Goal: Use online tool/utility: Utilize a website feature to perform a specific function

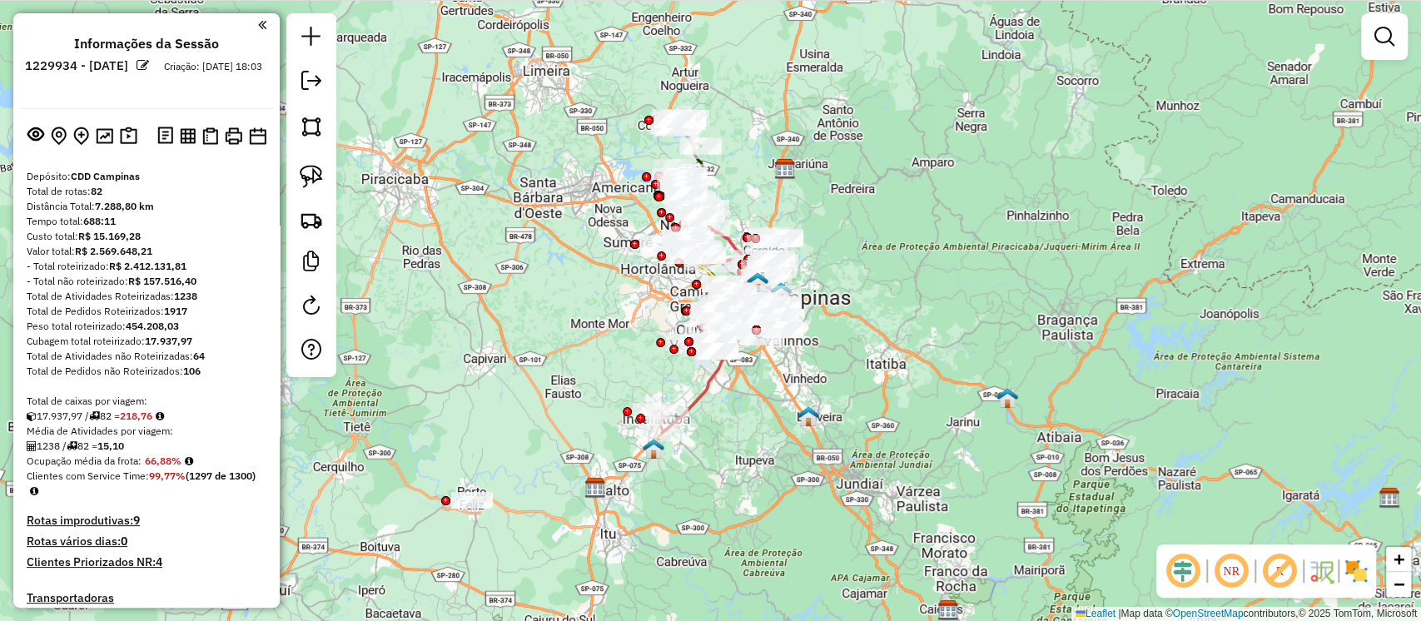
drag, startPoint x: 147, startPoint y: 342, endPoint x: 200, endPoint y: 339, distance: 53.4
click at [200, 339] on div "Cubagem total roteirizado: 17.937,97" at bounding box center [147, 341] width 240 height 15
copy div "17.937,97"
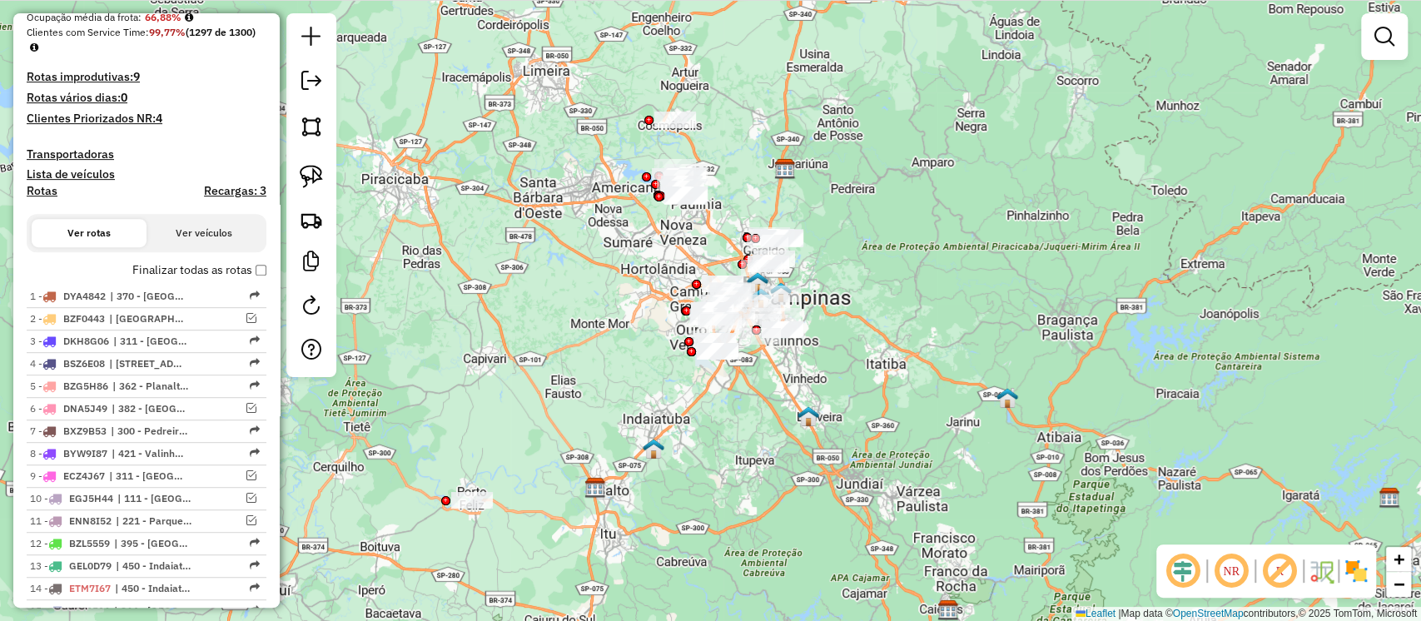
scroll to position [373, 0]
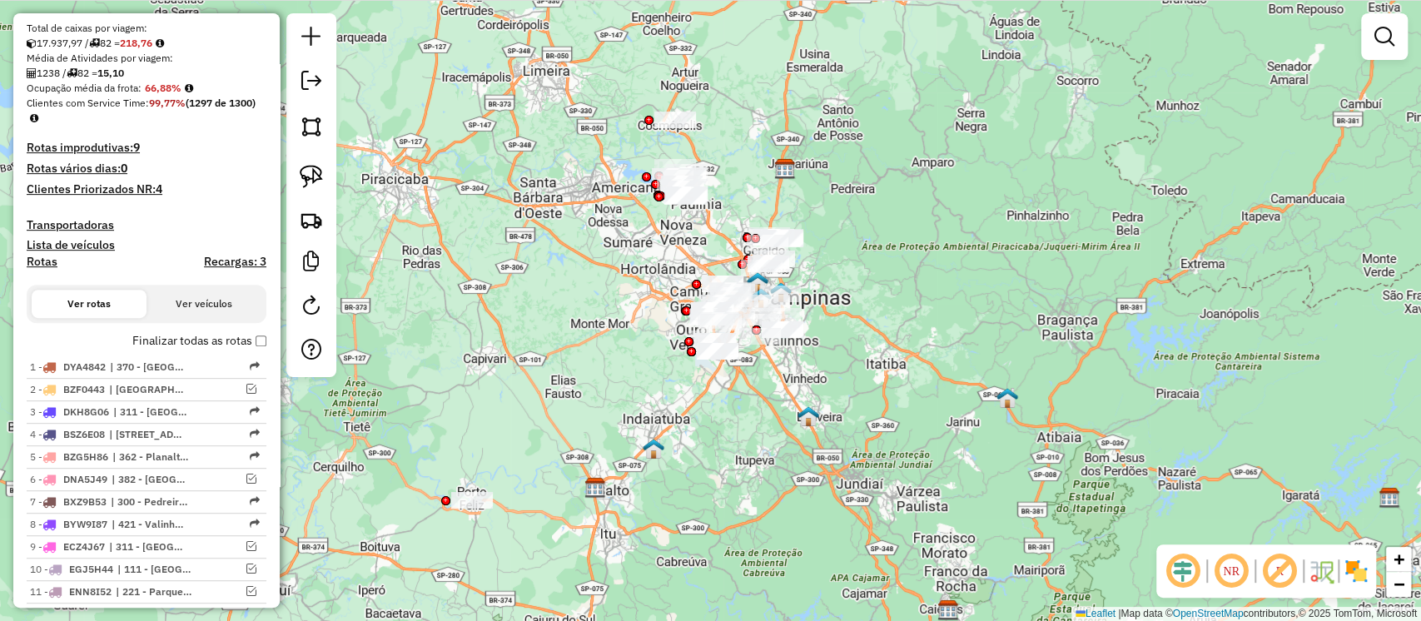
click at [255, 268] on h4 "Recargas: 3" at bounding box center [235, 262] width 62 height 14
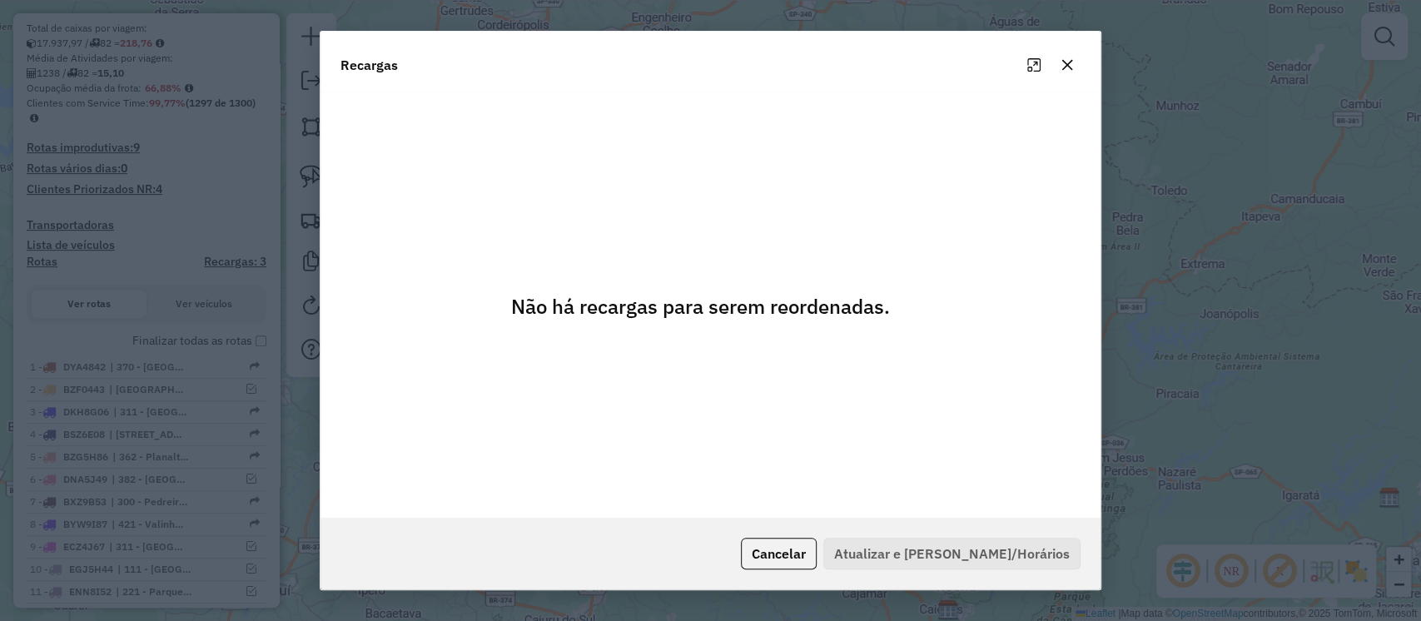
click at [815, 552] on button "Cancelar" at bounding box center [779, 554] width 76 height 32
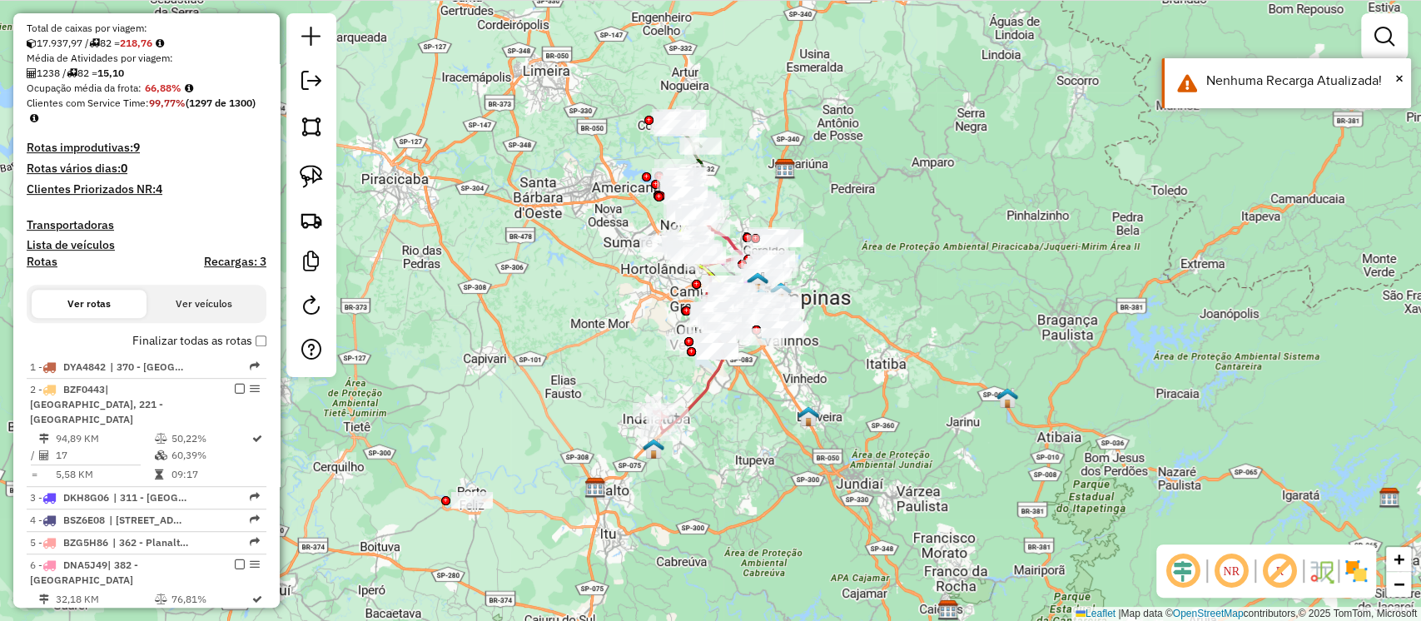
scroll to position [444, 0]
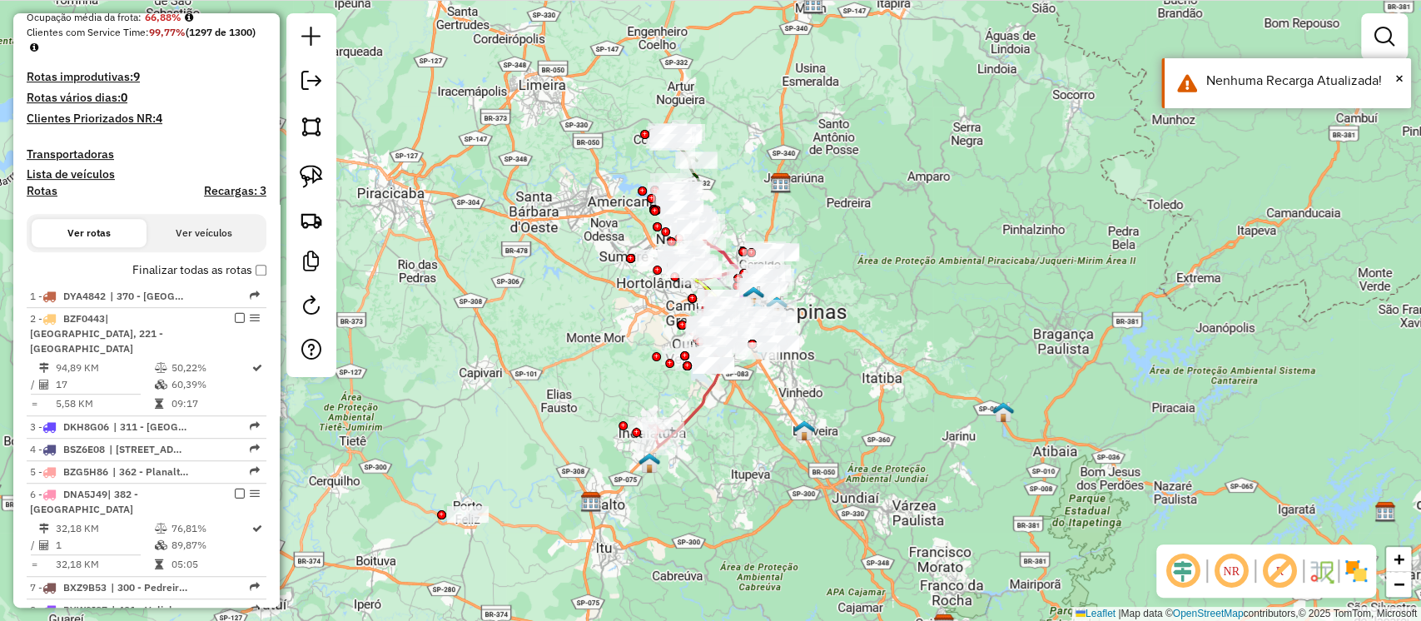
drag, startPoint x: 458, startPoint y: 339, endPoint x: 454, endPoint y: 353, distance: 14.8
click at [454, 353] on div "Janela de atendimento Grade de atendimento Capacidade Transportadoras Veículos …" at bounding box center [710, 310] width 1421 height 621
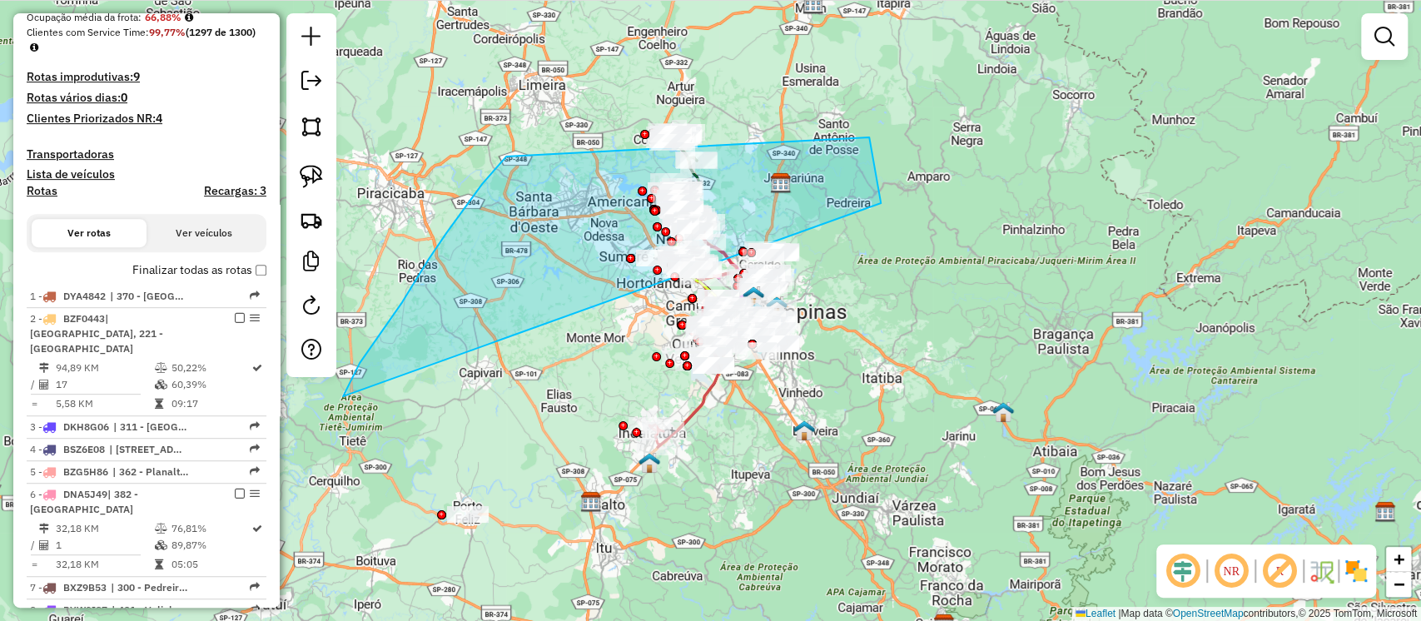
drag, startPoint x: 869, startPoint y: 137, endPoint x: 343, endPoint y: 396, distance: 586.5
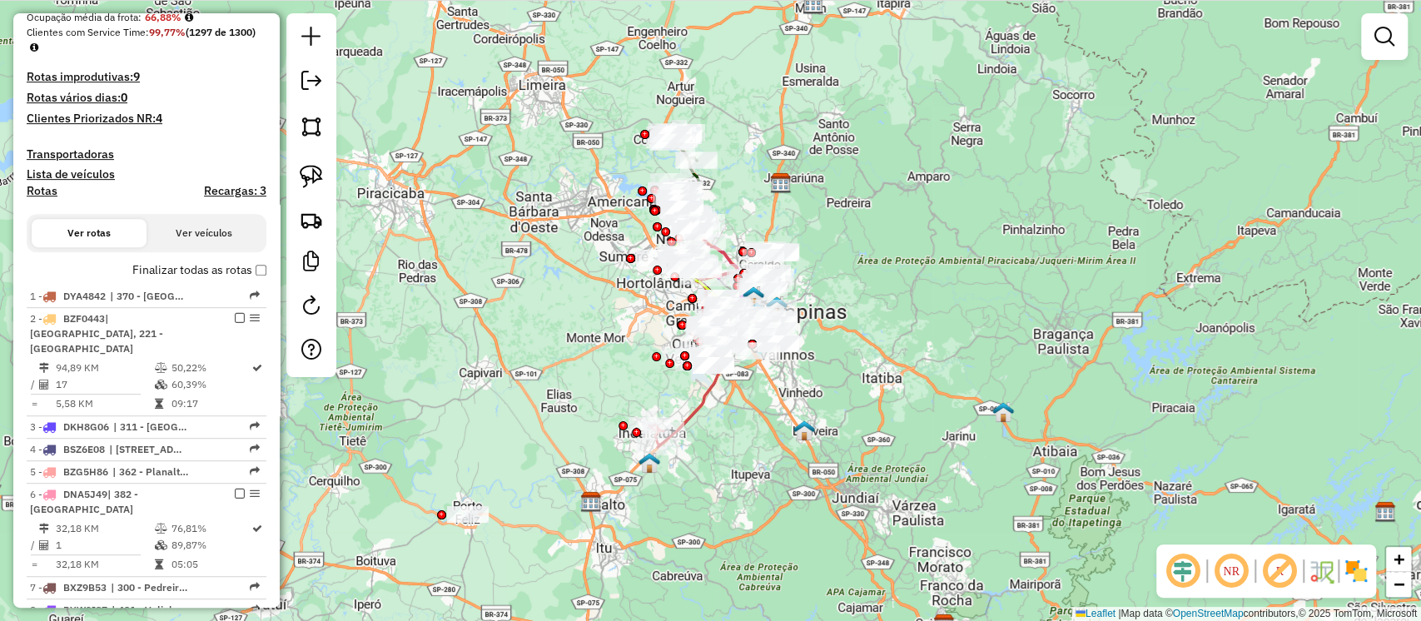
click at [418, 370] on div "Janela de atendimento Grade de atendimento Capacidade Transportadoras Veículos …" at bounding box center [710, 310] width 1421 height 621
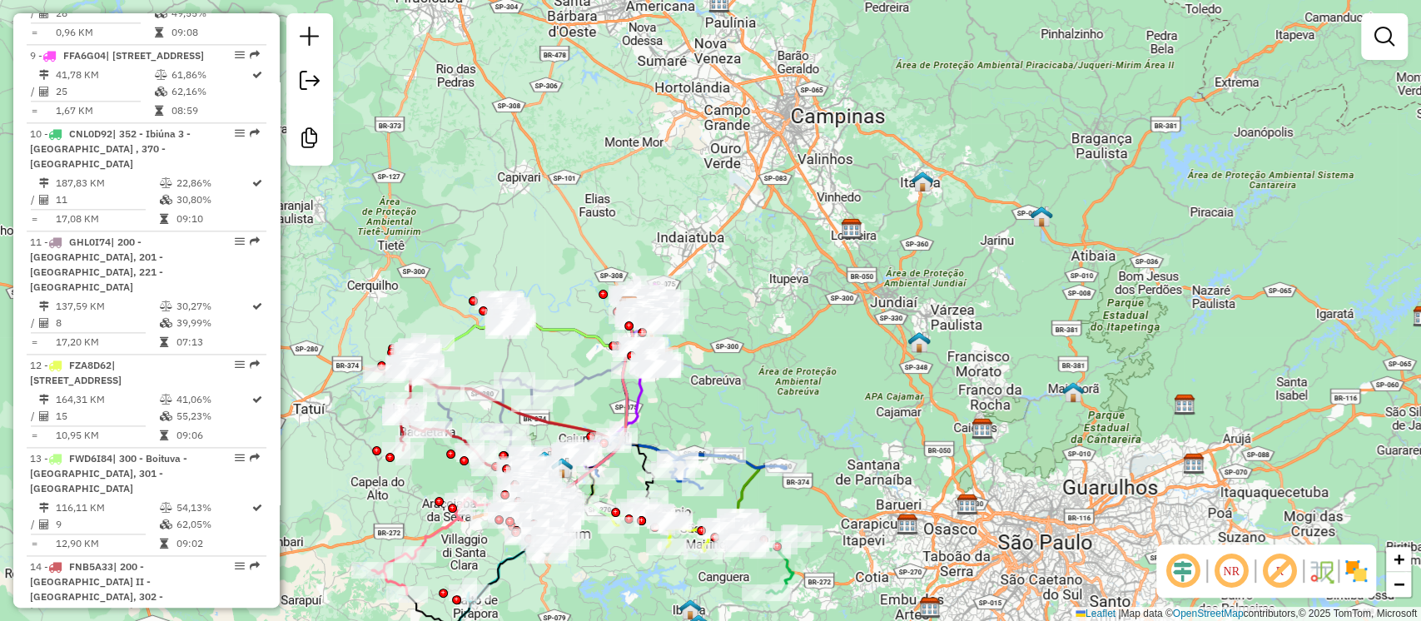
scroll to position [1443, 0]
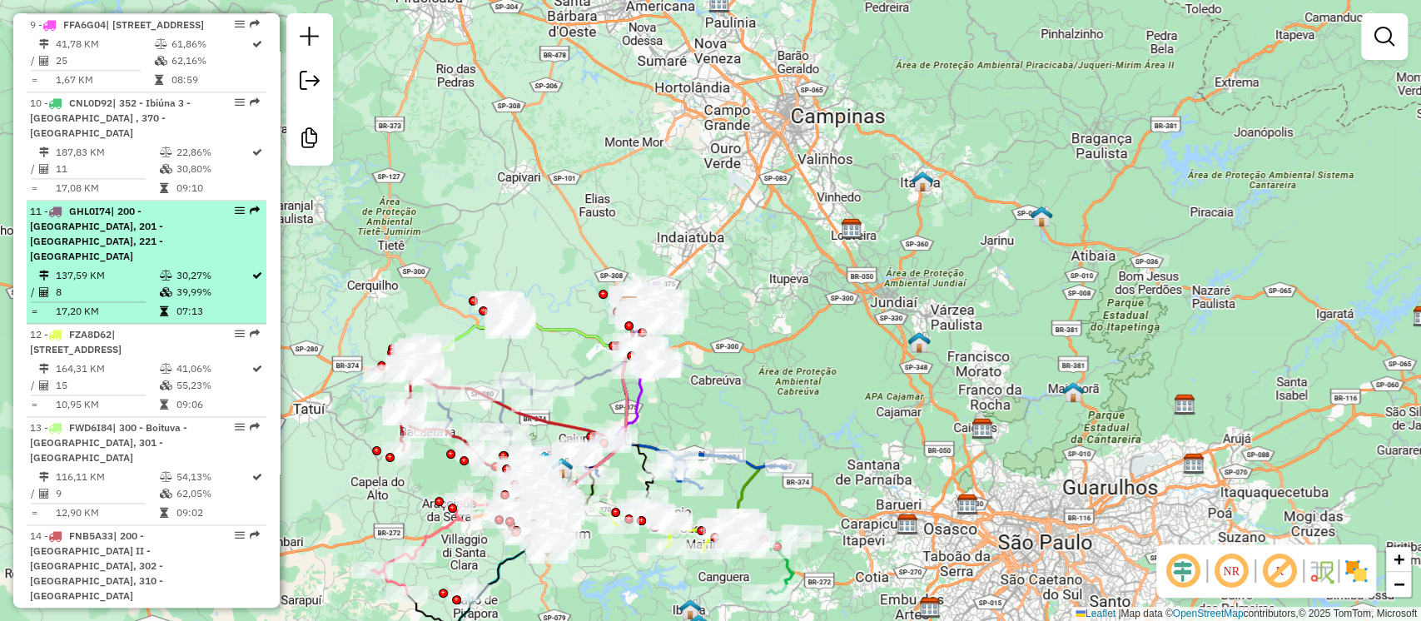
click at [134, 284] on td "137,59 KM" at bounding box center [107, 275] width 104 height 17
select select "**********"
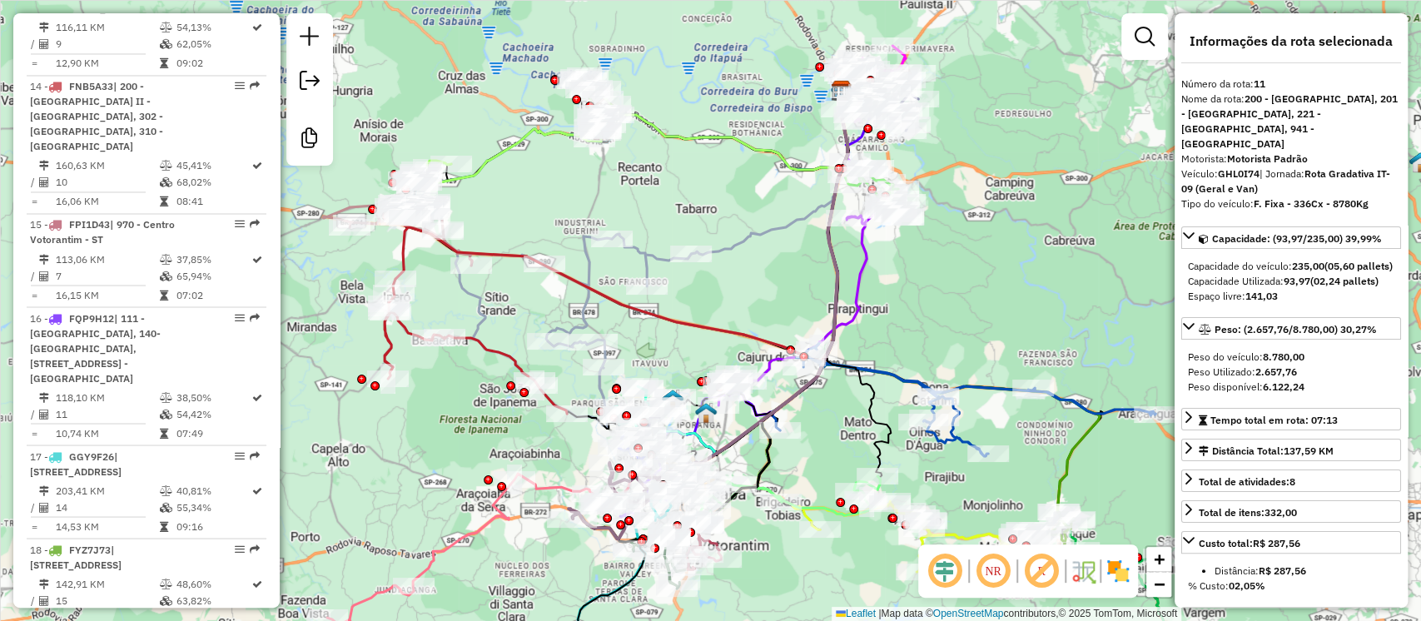
scroll to position [2004, 0]
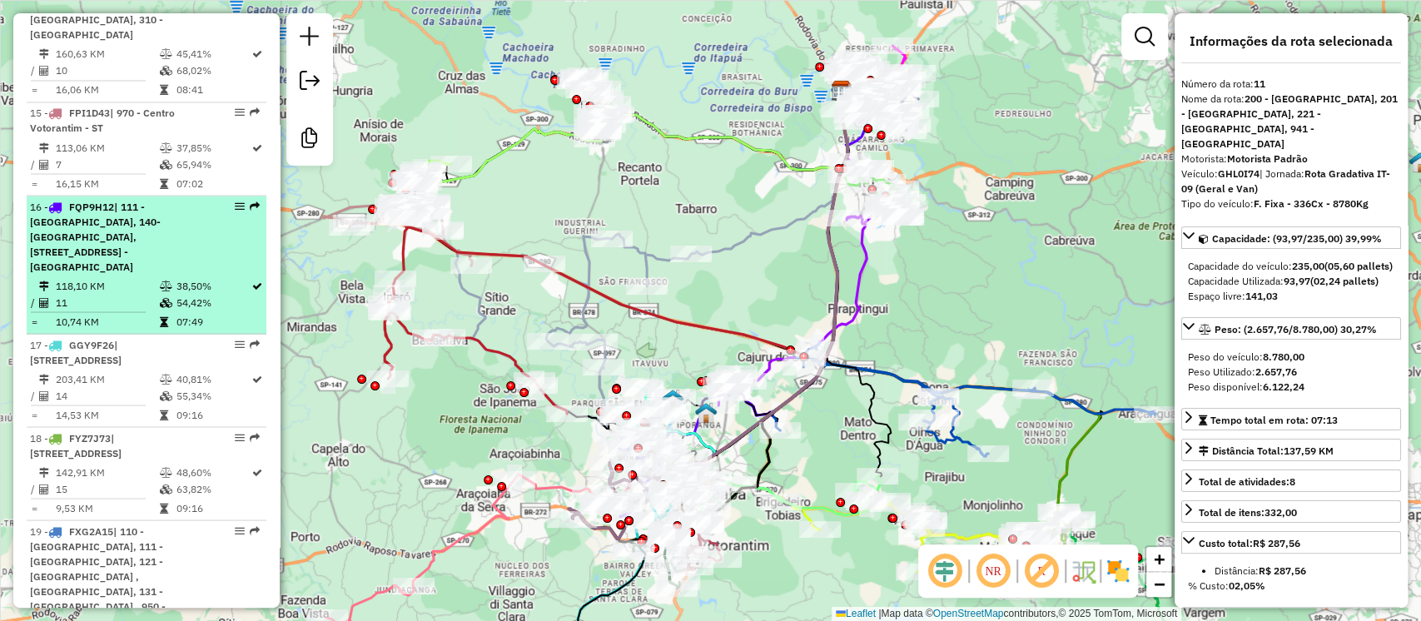
click at [147, 280] on td "118,10 KM" at bounding box center [107, 285] width 104 height 17
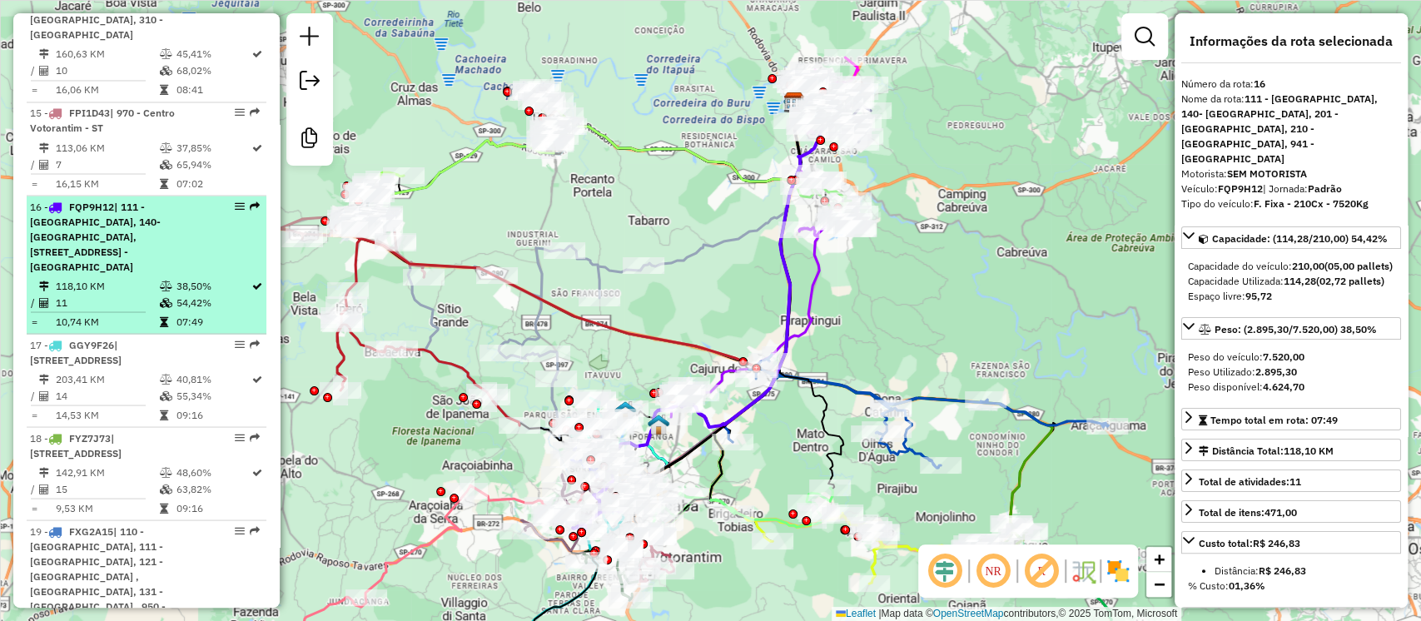
drag, startPoint x: 116, startPoint y: 200, endPoint x: 72, endPoint y: 203, distance: 43.4
click at [72, 203] on span "FQP9H12" at bounding box center [91, 206] width 45 height 12
drag, startPoint x: 117, startPoint y: 207, endPoint x: 72, endPoint y: 208, distance: 44.1
click at [72, 208] on strong "FQP9H12 | 111 - [GEOGRAPHIC_DATA], 140- [GEOGRAPHIC_DATA], 201 - [GEOGRAPHIC_DA…" at bounding box center [95, 236] width 131 height 72
copy span "FQP9H12"
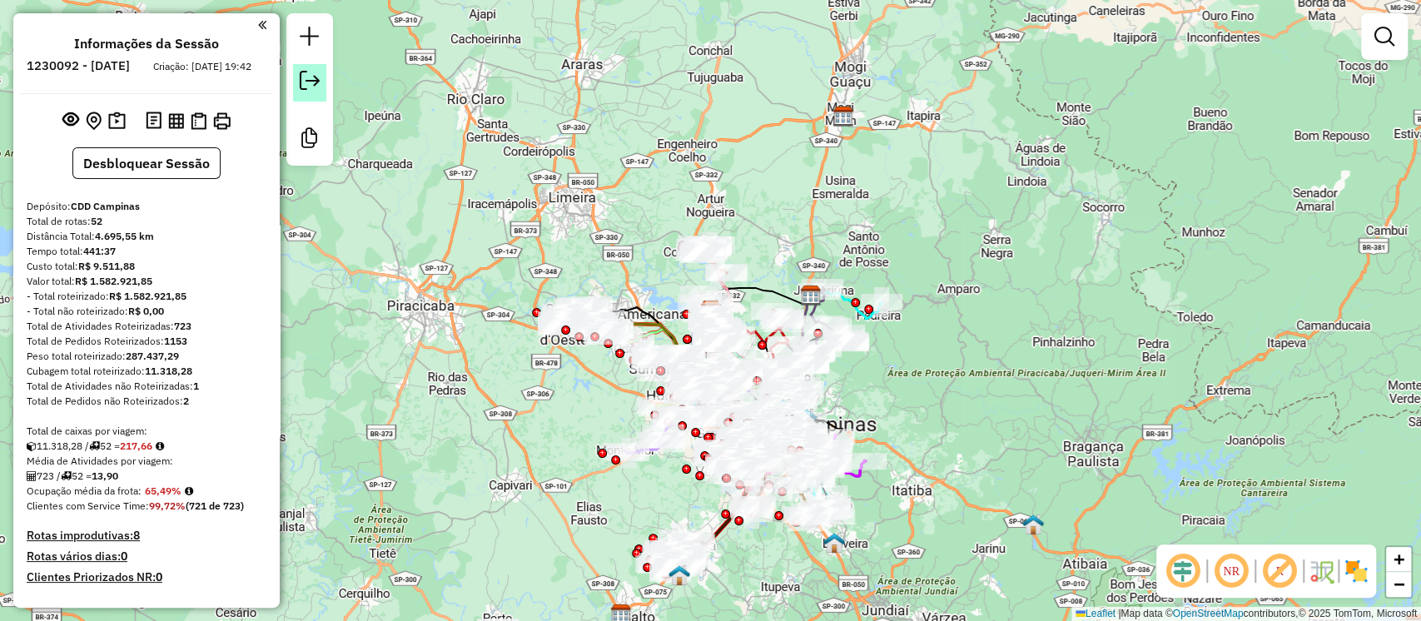
click at [310, 69] on link at bounding box center [309, 82] width 33 height 37
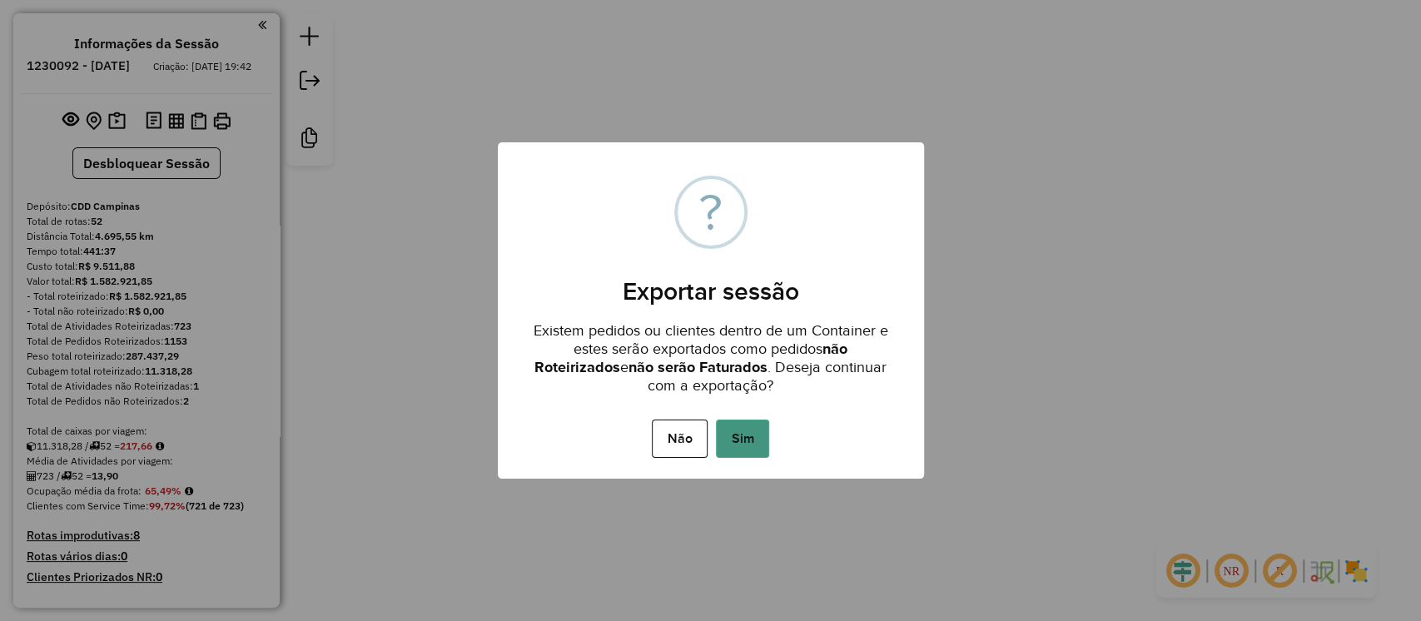
click at [744, 426] on button "Sim" at bounding box center [742, 439] width 53 height 38
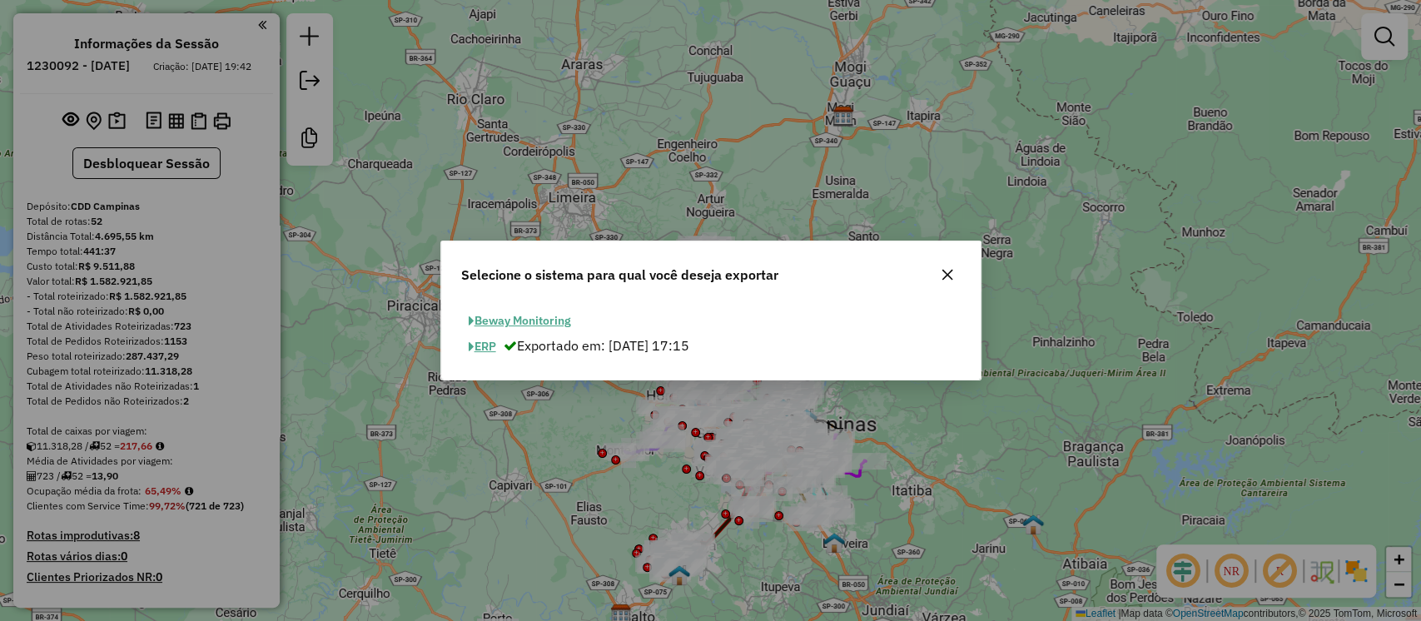
click at [487, 346] on button "ERP" at bounding box center [482, 347] width 42 height 26
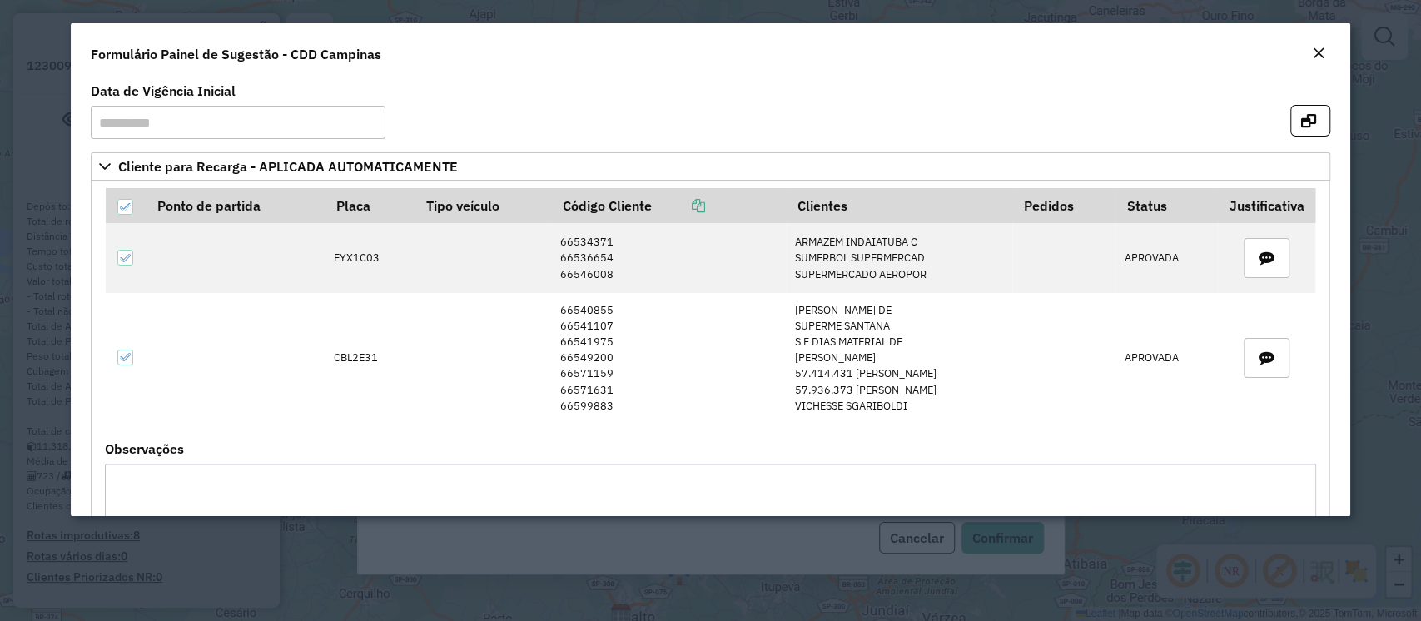
click at [1317, 52] on em "Close" at bounding box center [1318, 53] width 13 height 13
